Goal: Task Accomplishment & Management: Manage account settings

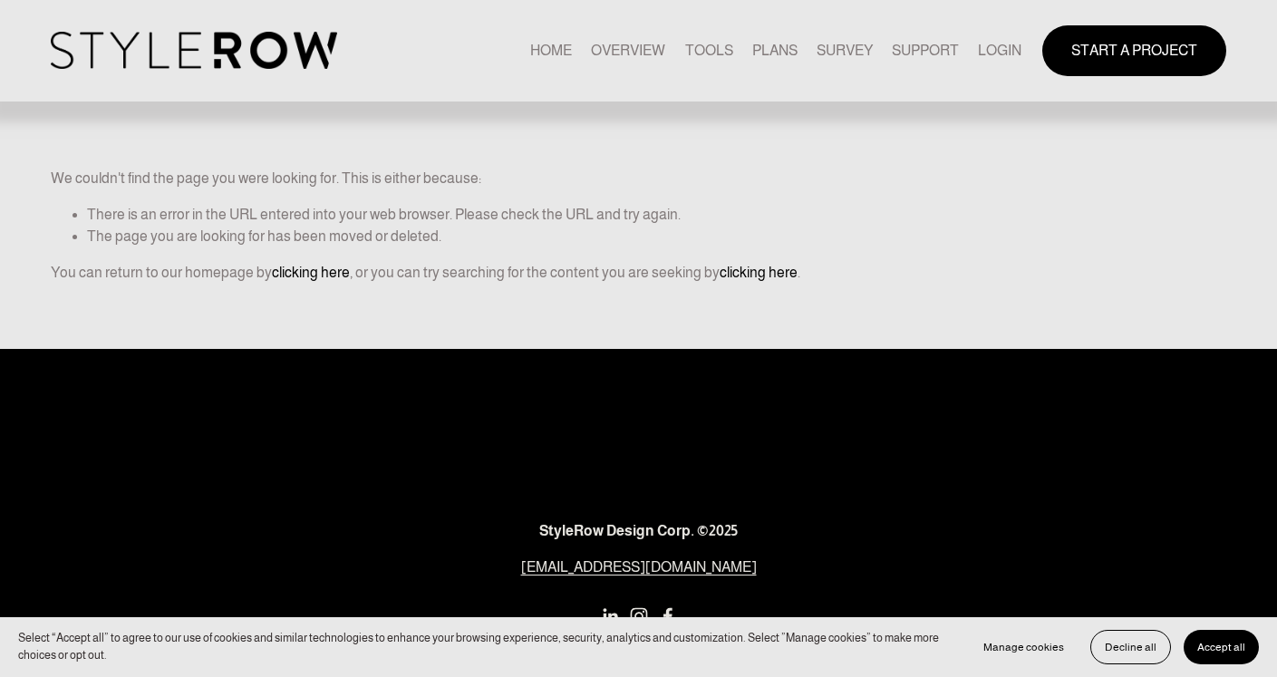
click at [994, 43] on link "LOGIN" at bounding box center [999, 50] width 43 height 24
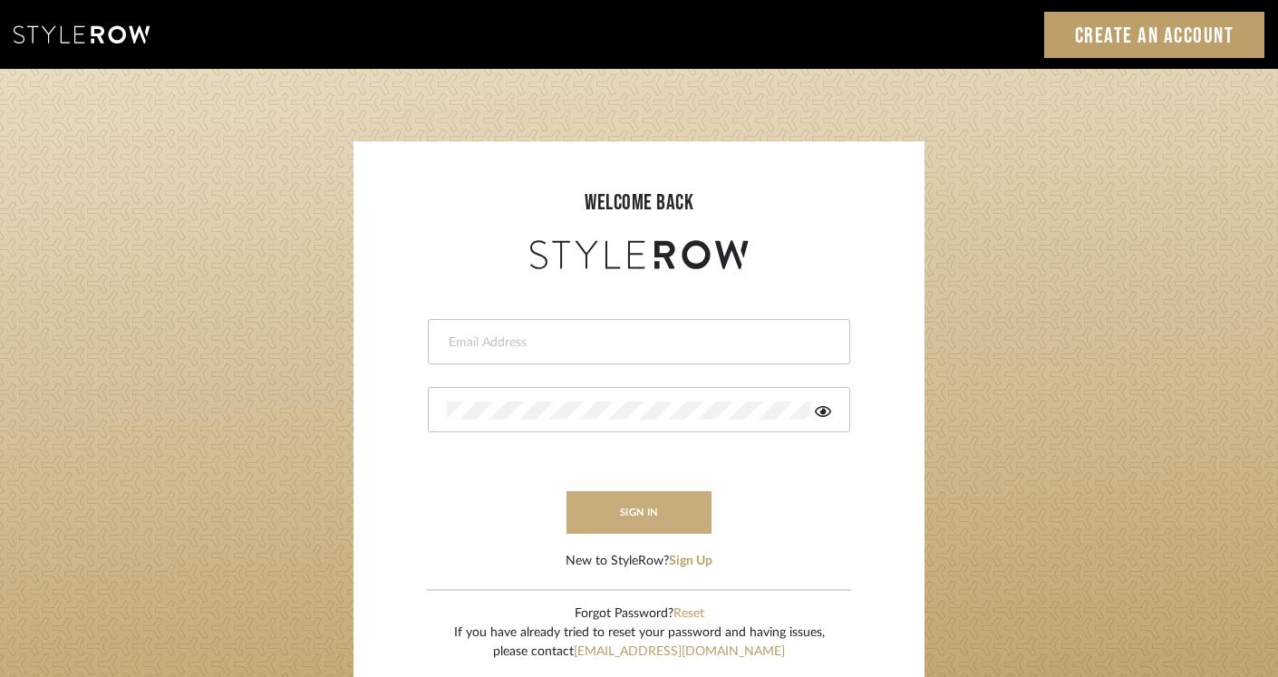
type input "leana@slocumhalldesign.com"
click at [638, 518] on button "sign in" at bounding box center [638, 512] width 145 height 43
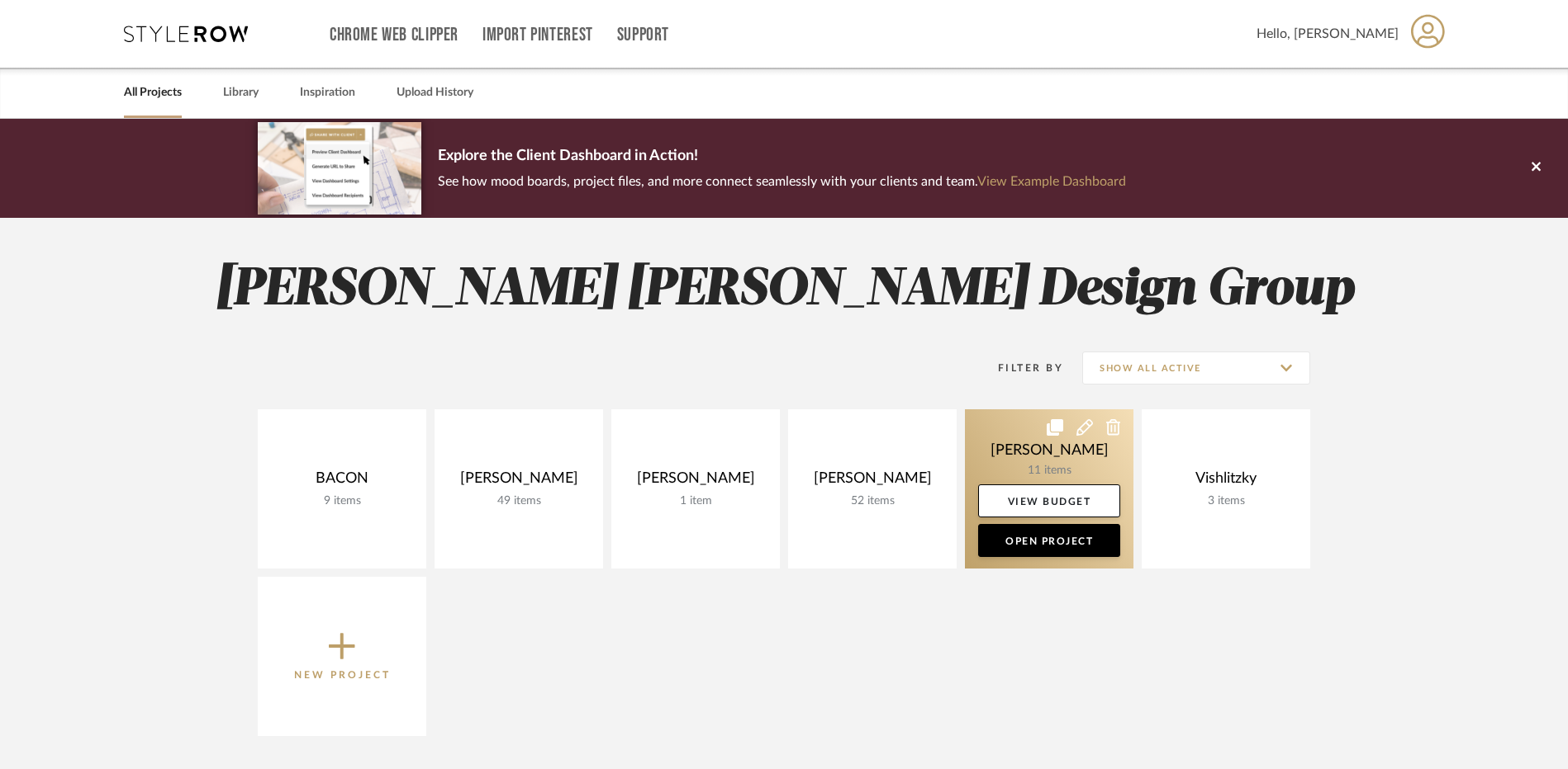
click at [1016, 451] on link at bounding box center [1048, 488] width 169 height 159
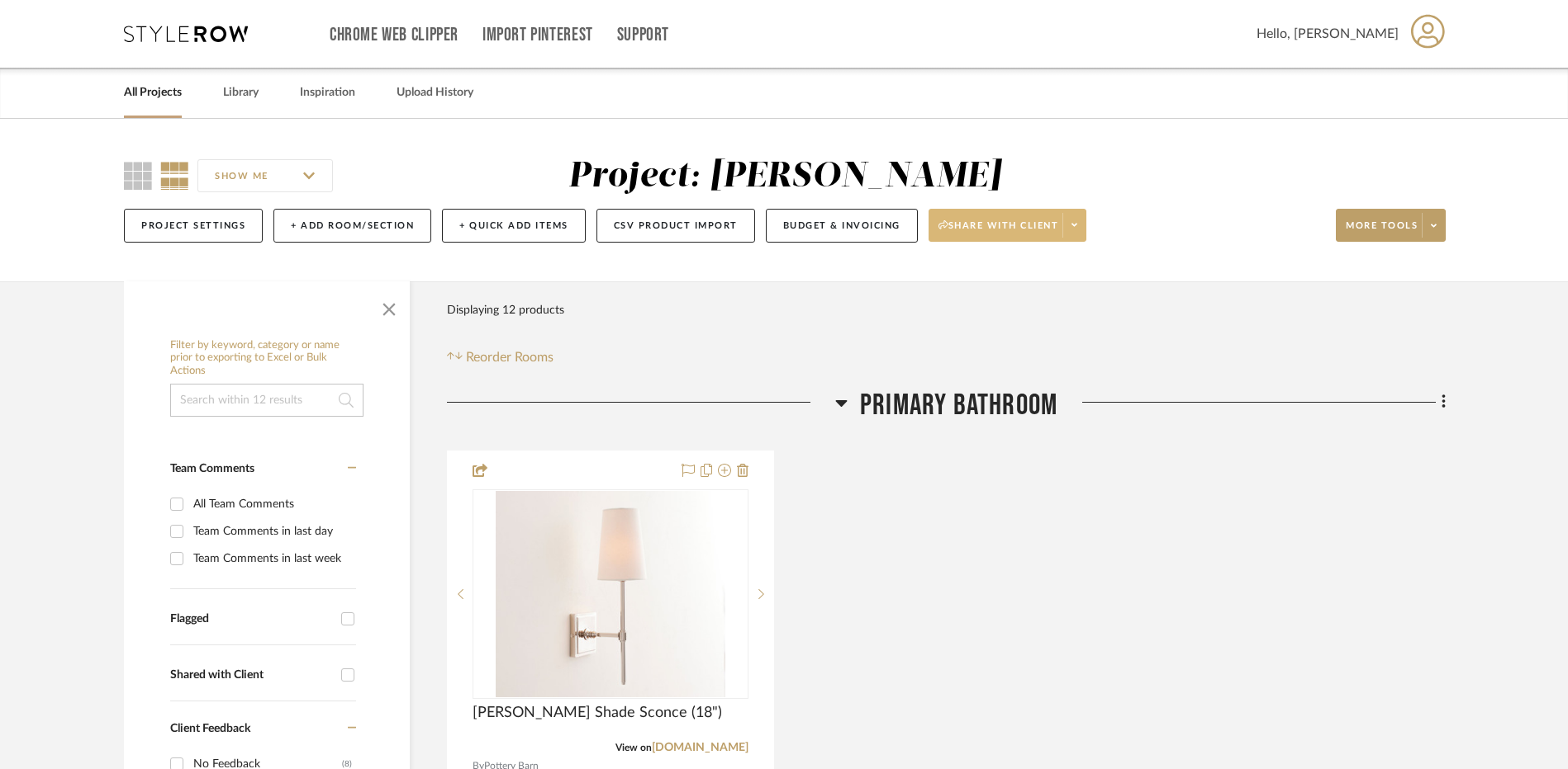
click at [990, 224] on span "Share with client" at bounding box center [998, 231] width 120 height 25
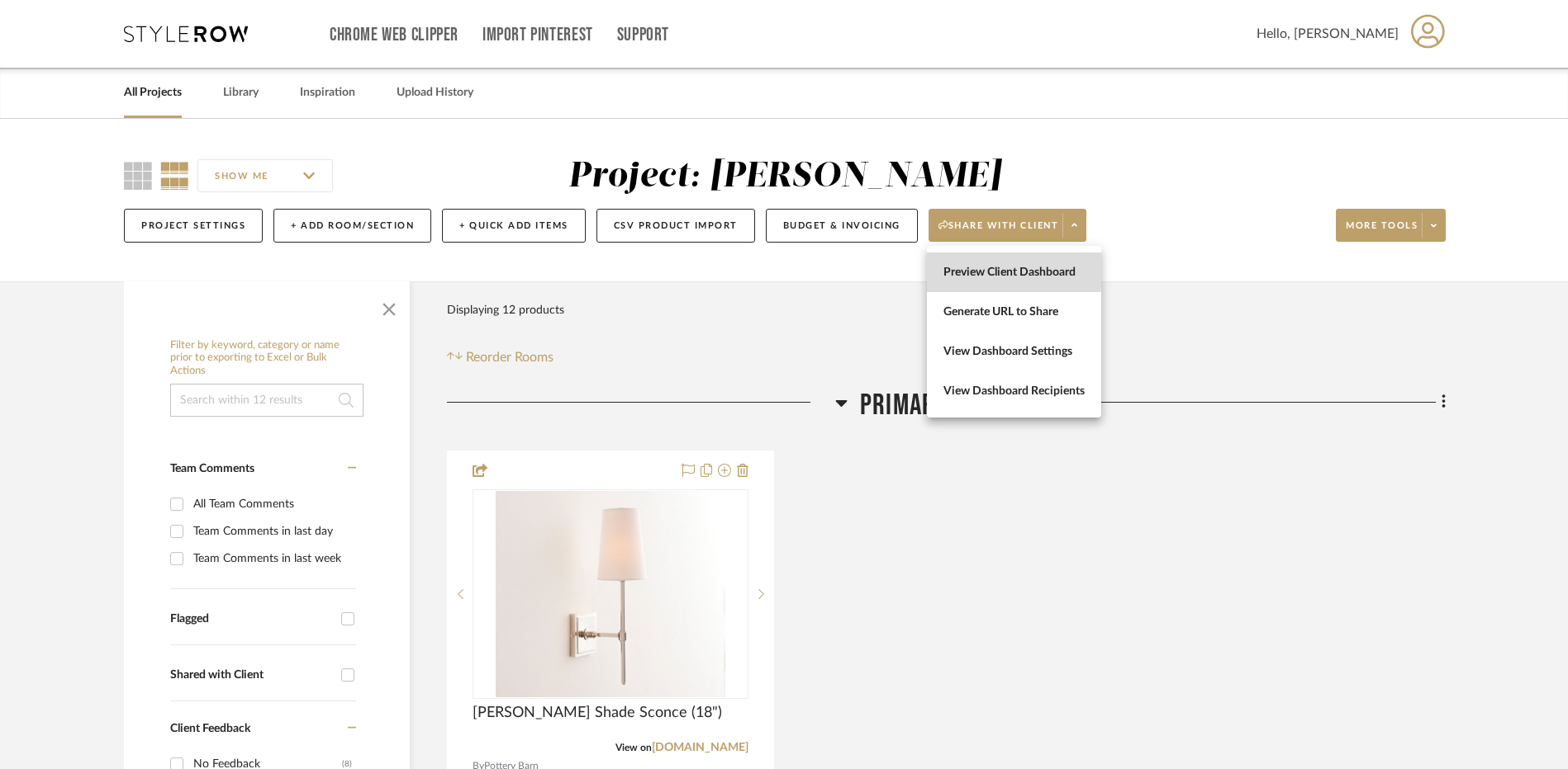
click at [965, 269] on span "Preview Client Dashboard" at bounding box center [1014, 272] width 141 height 14
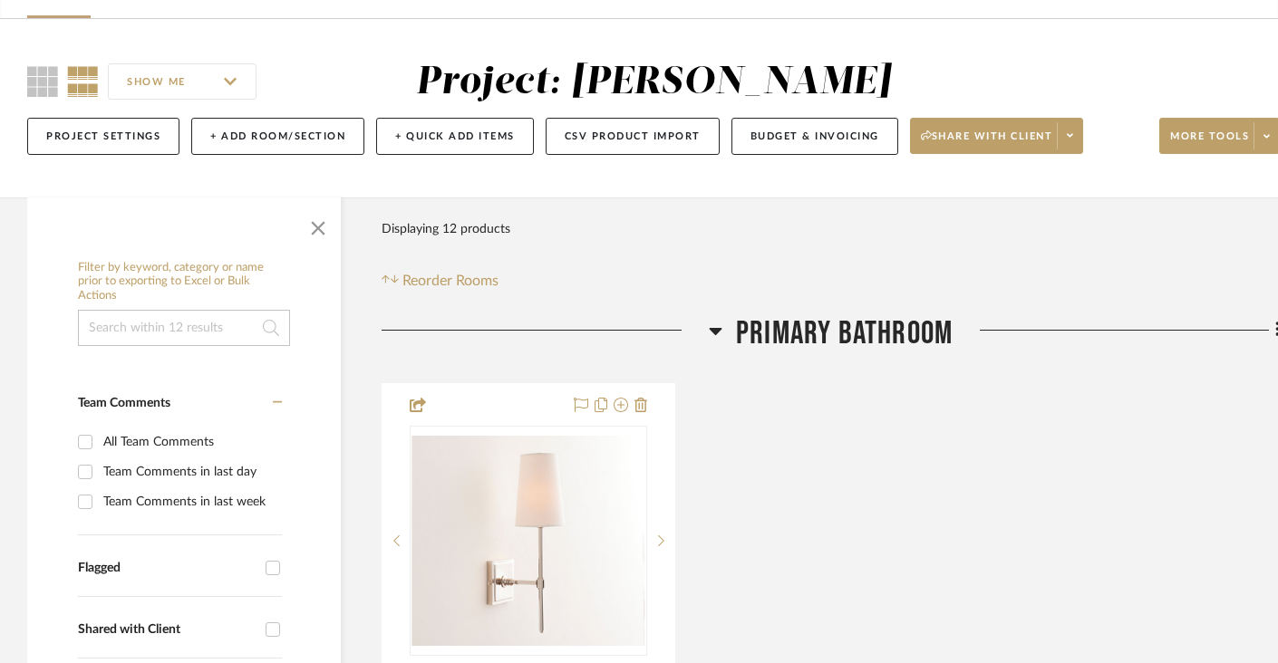
scroll to position [91, 0]
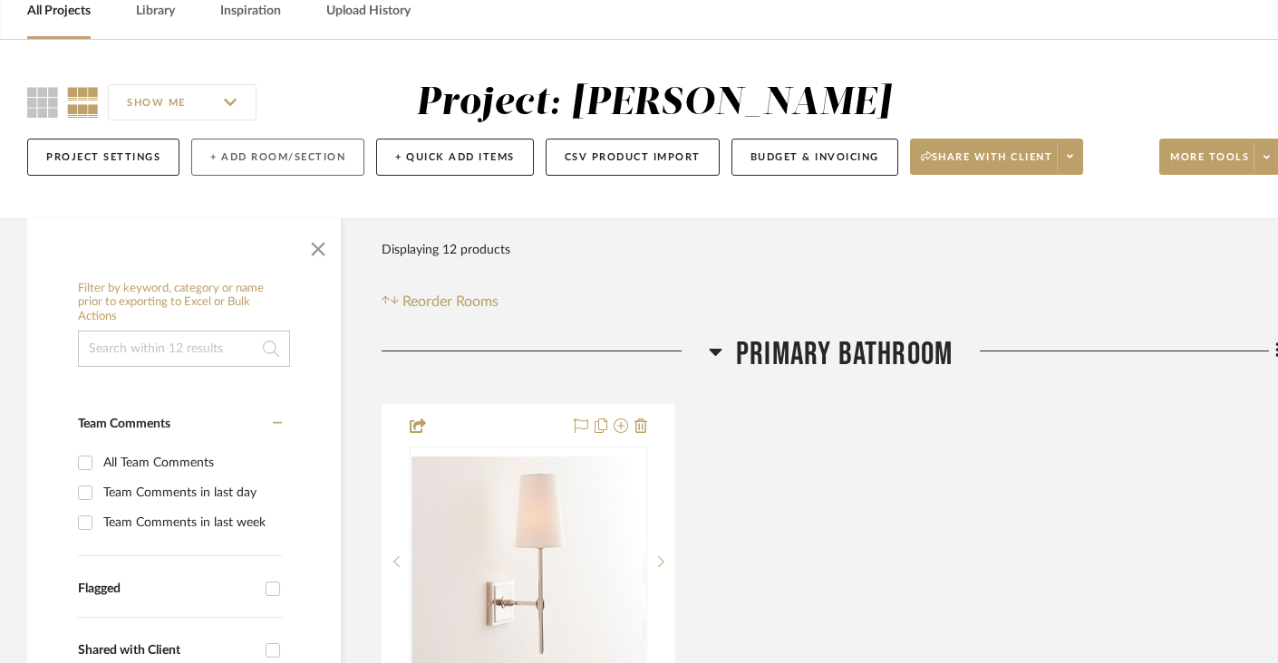
click at [301, 154] on button "+ Add Room/Section" at bounding box center [277, 157] width 173 height 37
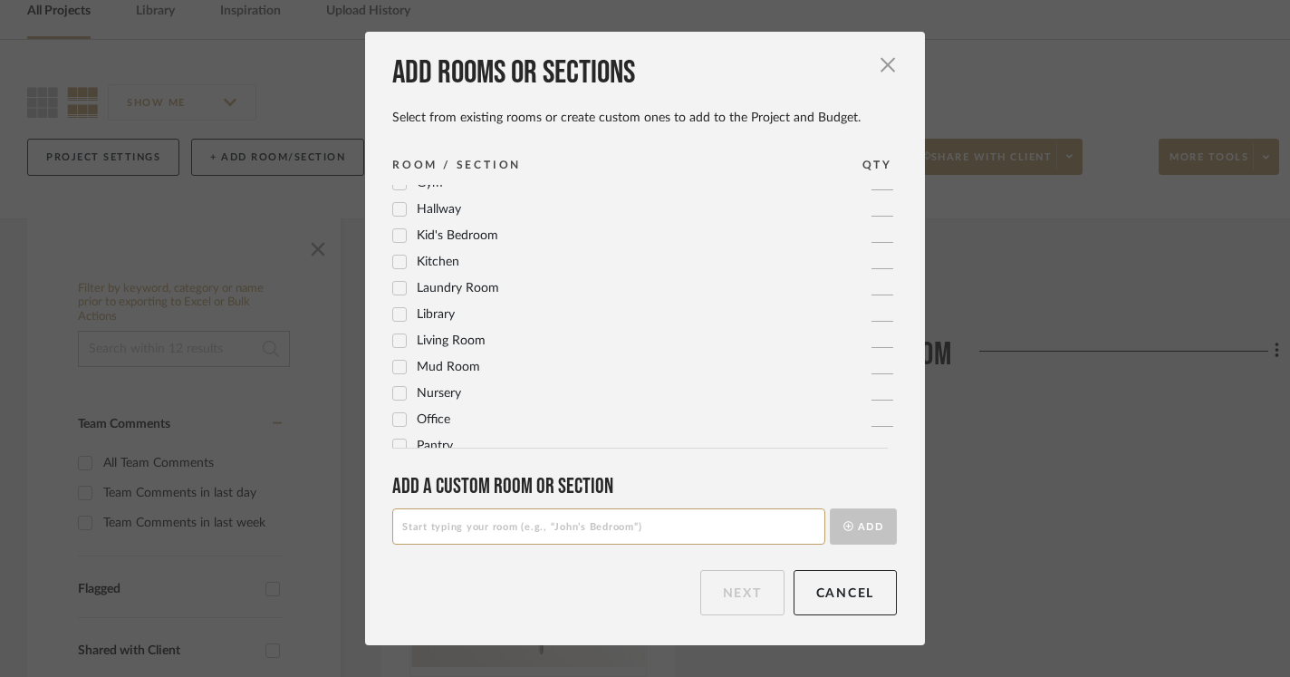
scroll to position [398, 0]
click at [393, 266] on icon at bounding box center [399, 271] width 13 height 13
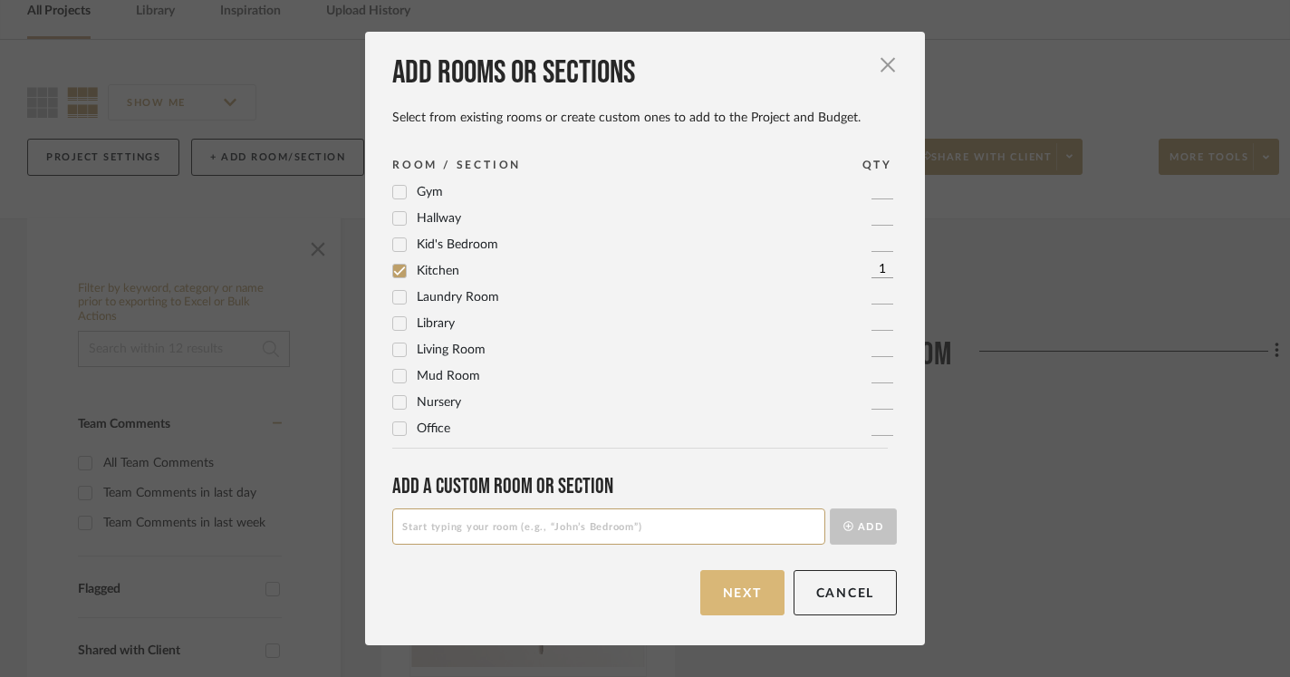
click at [746, 588] on button "Next" at bounding box center [742, 592] width 84 height 45
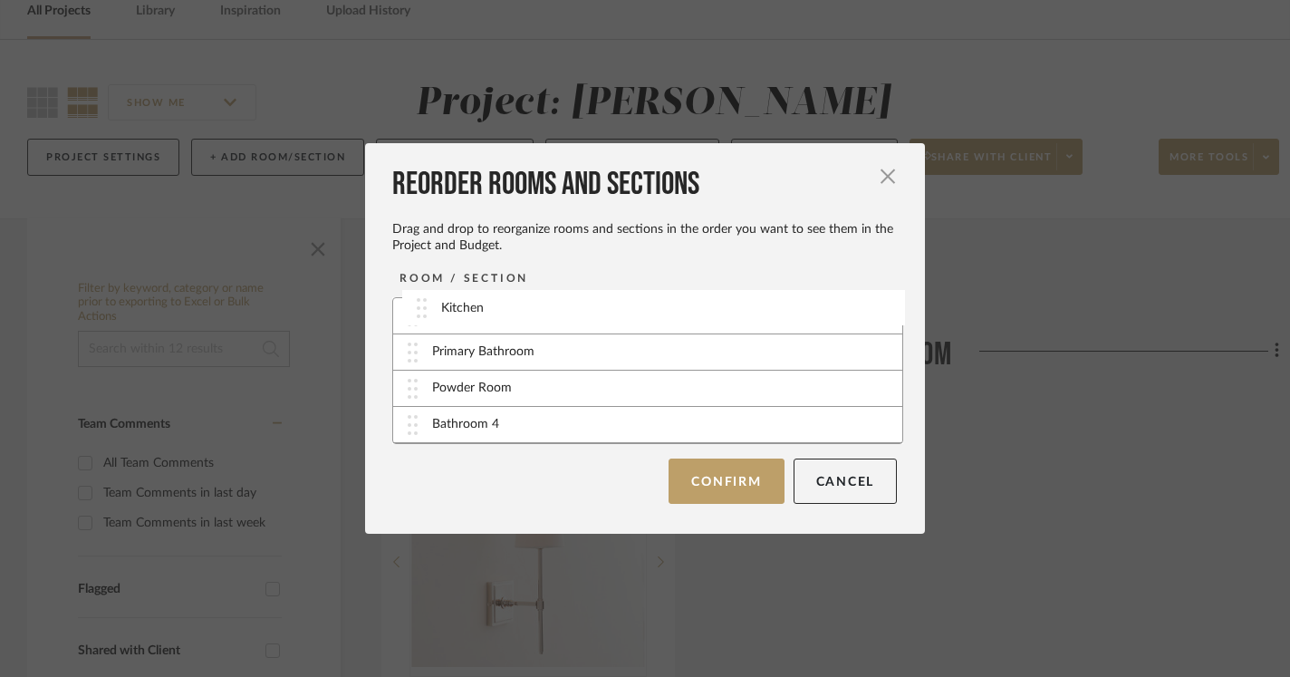
drag, startPoint x: 409, startPoint y: 428, endPoint x: 424, endPoint y: 311, distance: 117.9
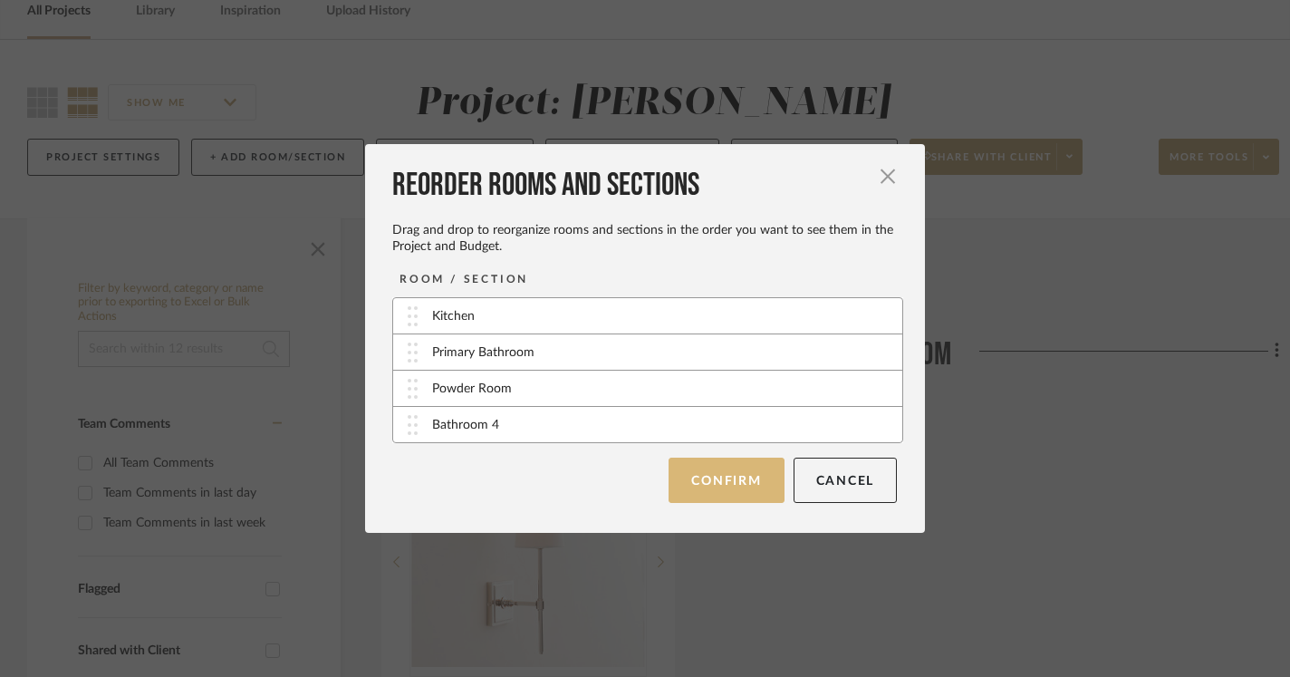
click at [714, 479] on button "Confirm" at bounding box center [726, 480] width 115 height 45
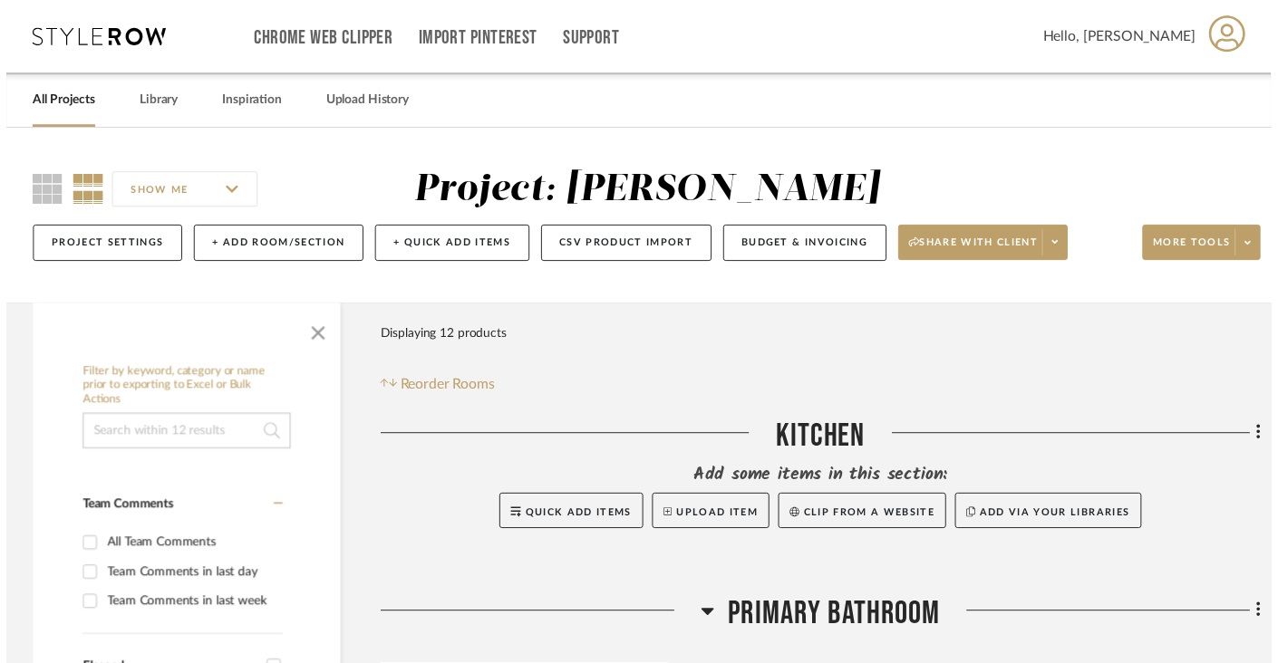
scroll to position [91, 0]
